Goal: Use online tool/utility: Utilize a website feature to perform a specific function

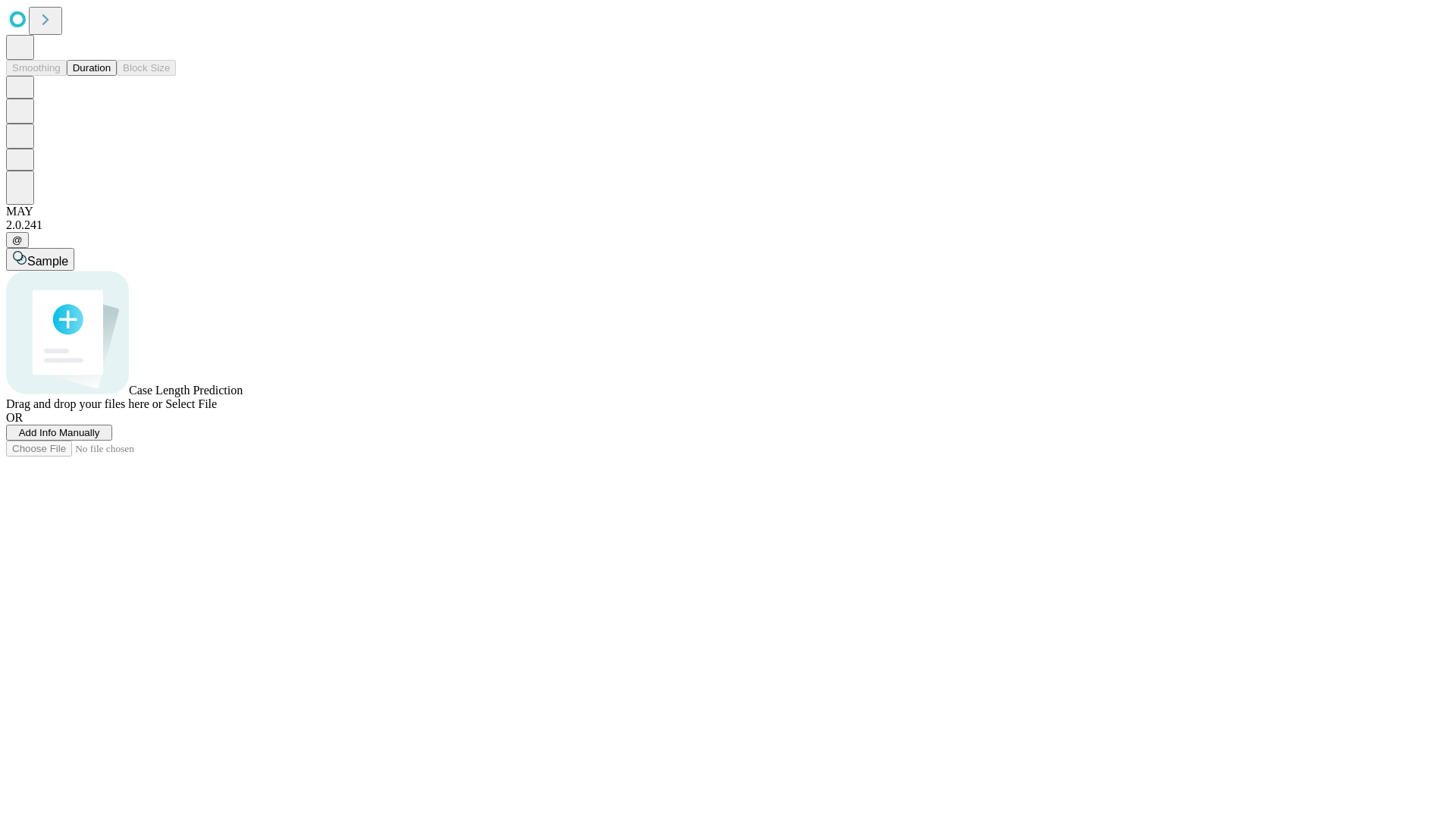
click at [111, 76] on button "Duration" at bounding box center [92, 68] width 50 height 16
click at [217, 410] on span "Select File" at bounding box center [191, 403] width 52 height 13
